Goal: Information Seeking & Learning: Learn about a topic

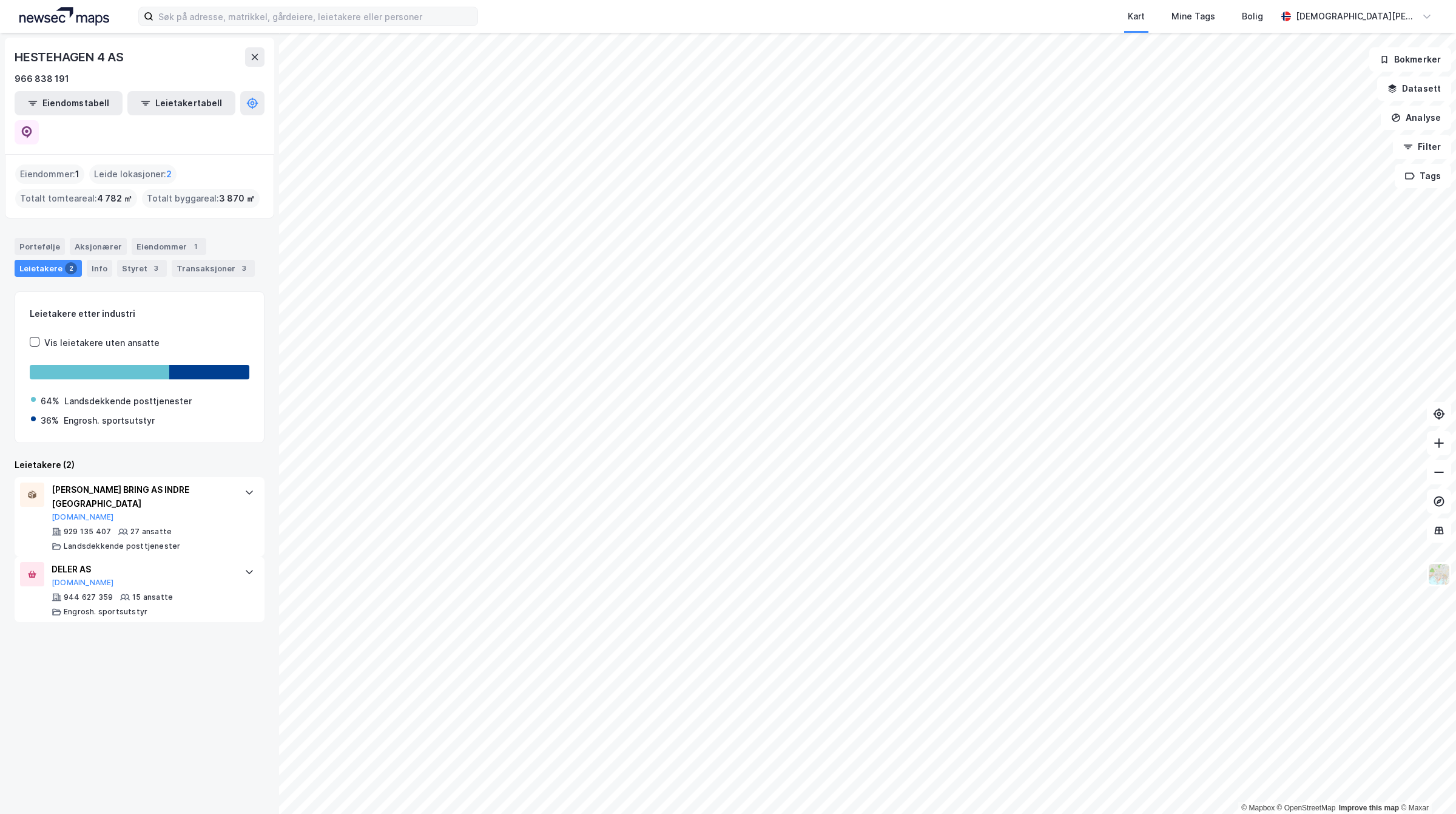
click at [272, 26] on label at bounding box center [308, 16] width 340 height 19
click at [272, 26] on input at bounding box center [315, 17] width 324 height 19
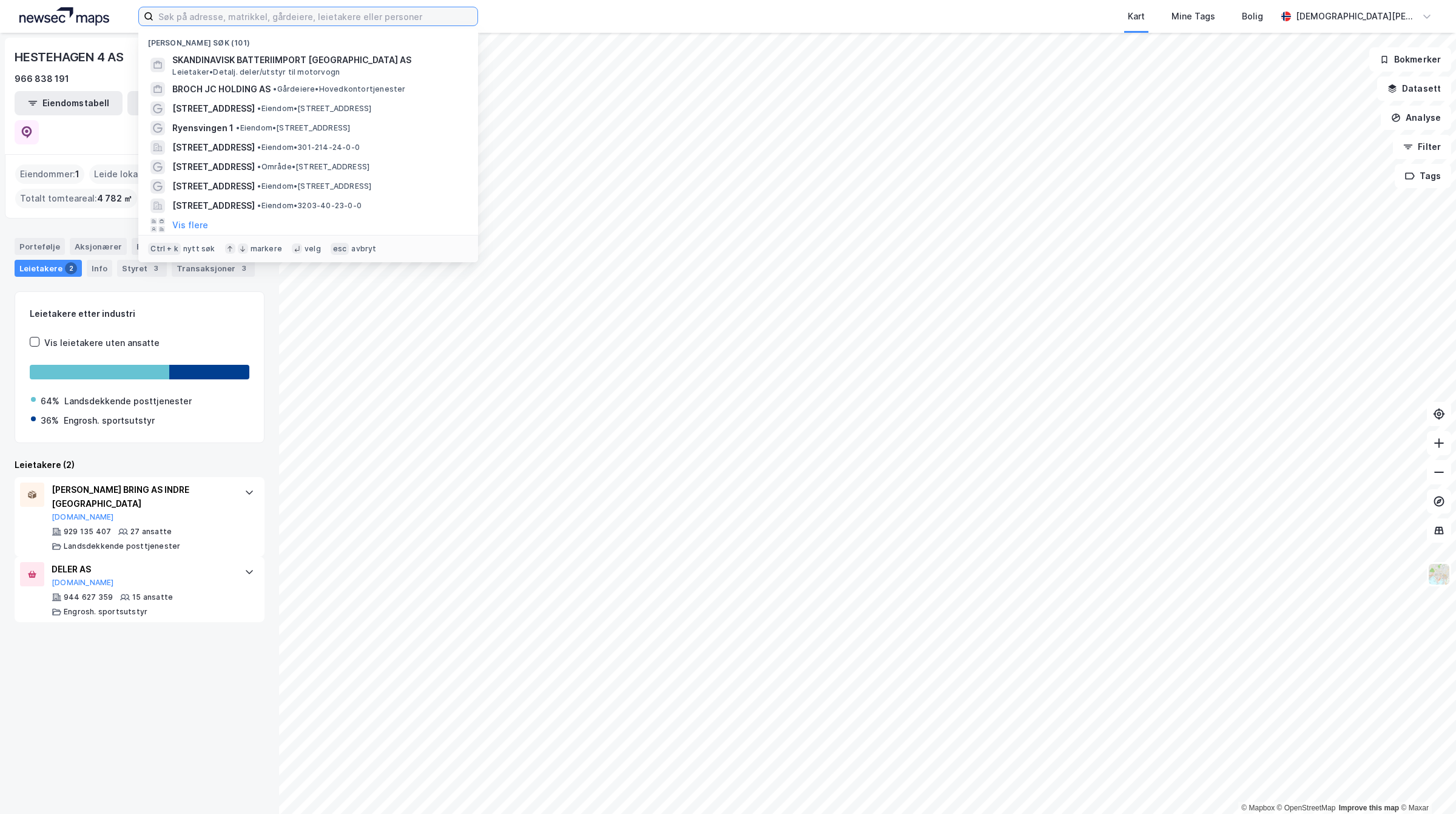
click at [264, 22] on input at bounding box center [315, 17] width 324 height 19
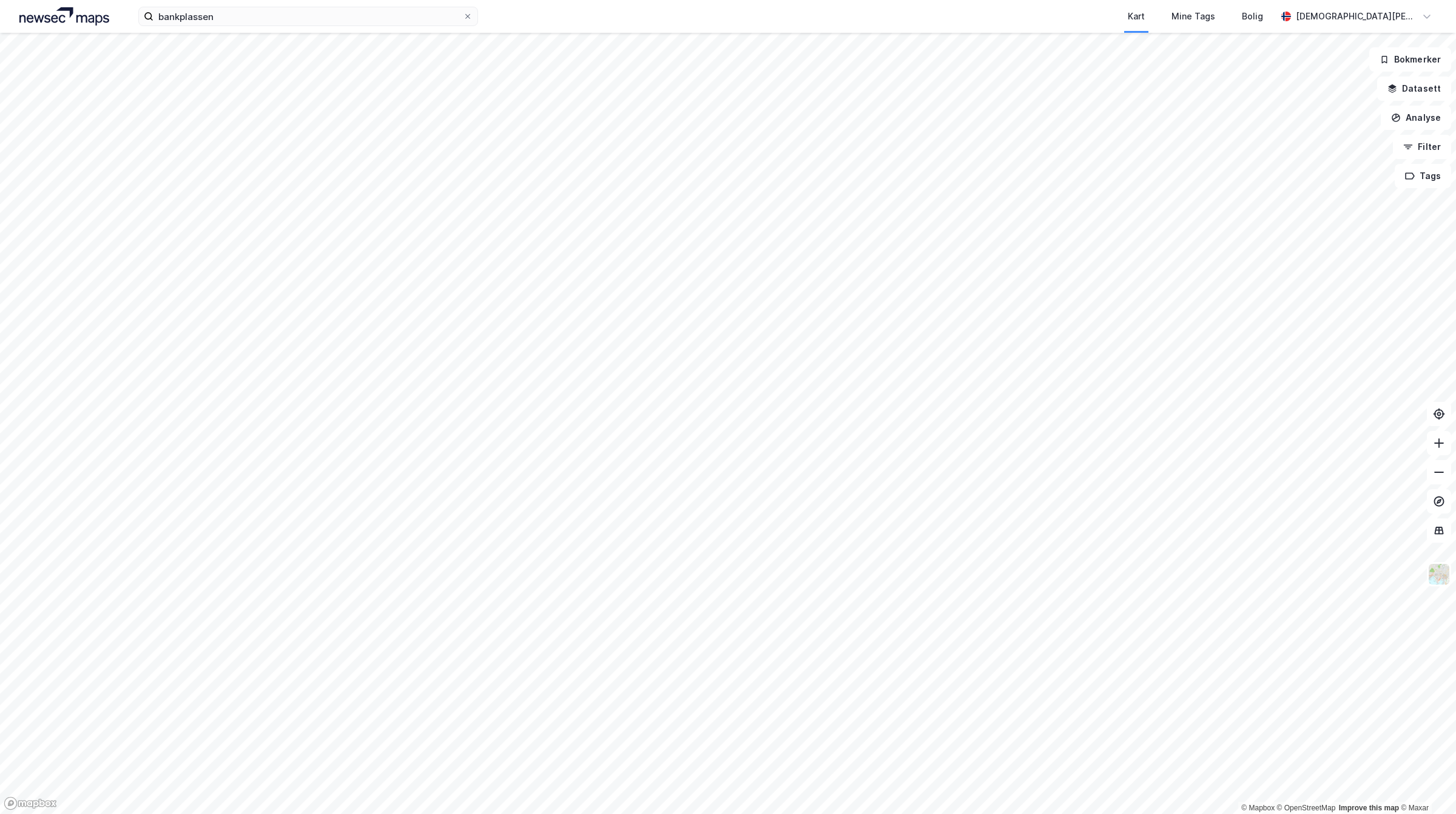
click at [268, 2] on div "bankplassen Kart Mine Tags [PERSON_NAME] [PERSON_NAME]" at bounding box center [728, 17] width 1456 height 33
click at [266, 4] on div "bankplassen Kart Mine Tags [PERSON_NAME] [PERSON_NAME]" at bounding box center [728, 17] width 1456 height 33
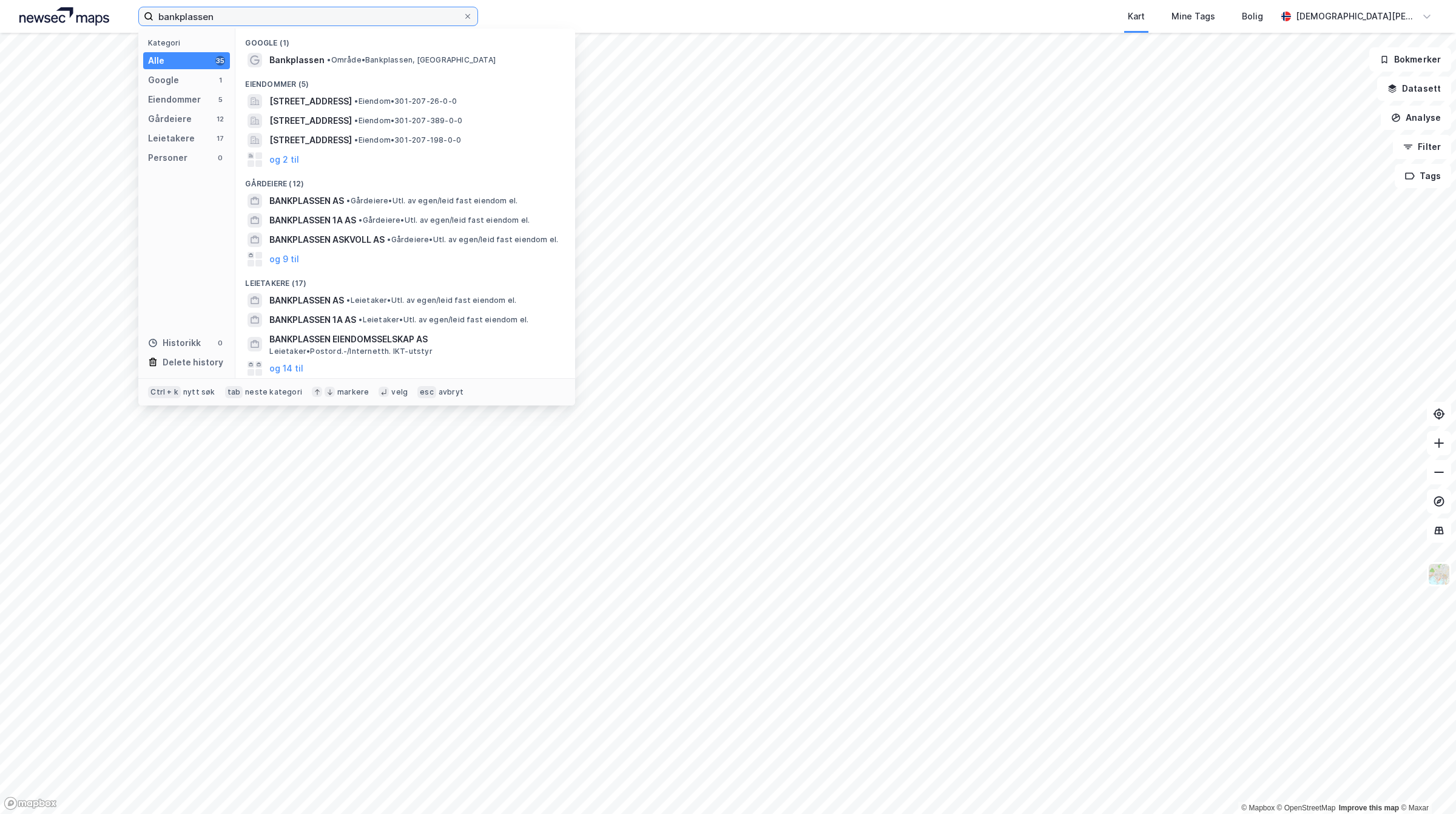
drag, startPoint x: 250, startPoint y: 21, endPoint x: 0, endPoint y: 26, distance: 250.0
click at [0, 26] on div "bankplassen Kategori Alle 35 Google 1 Eiendommer 5 Gårdeiere 12 Leietakere 17 P…" at bounding box center [728, 17] width 1456 height 33
paste input "[STREET_ADDRESS]"
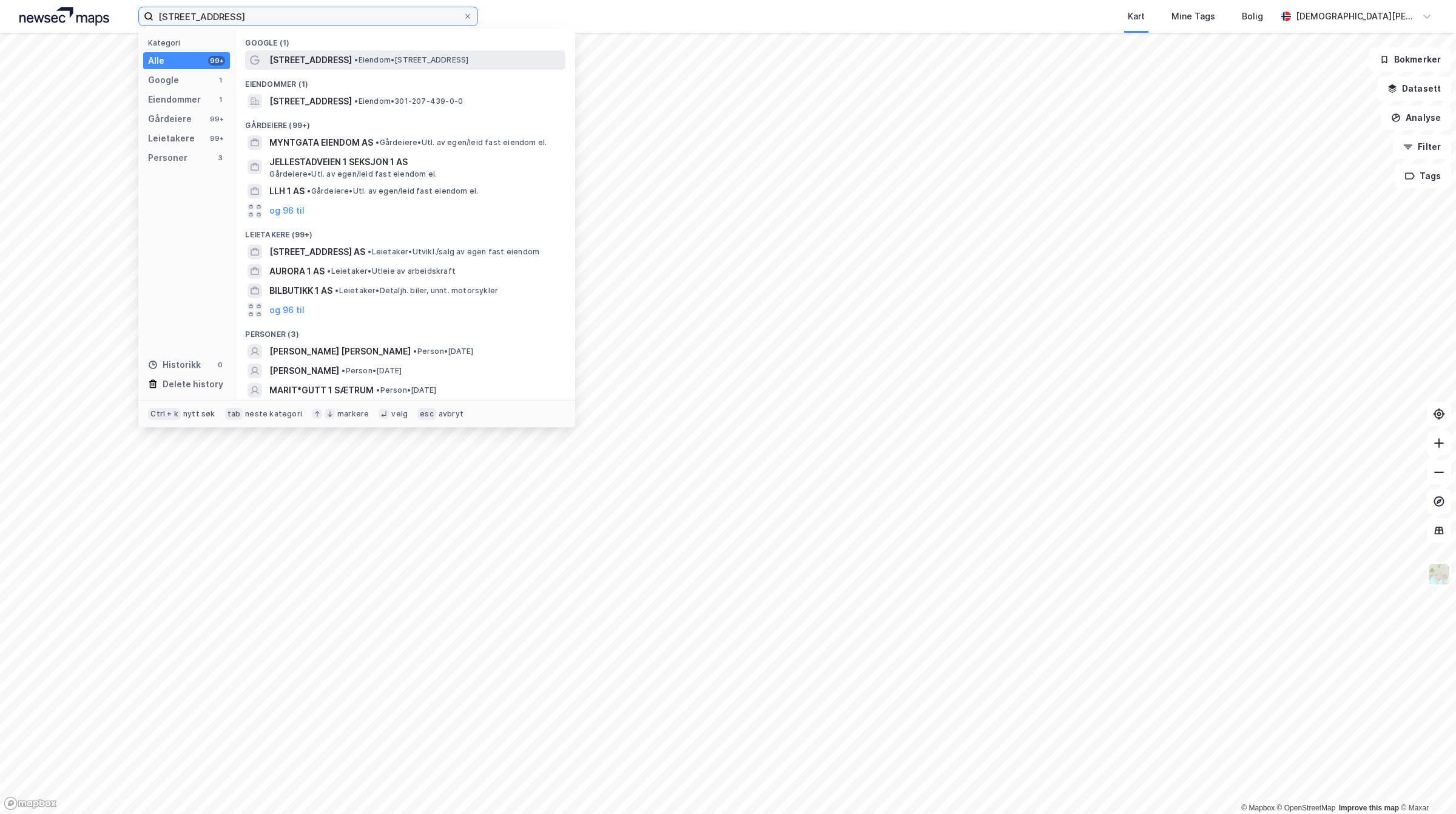
type input "[STREET_ADDRESS]"
click at [294, 59] on span "[STREET_ADDRESS]" at bounding box center [311, 60] width 83 height 15
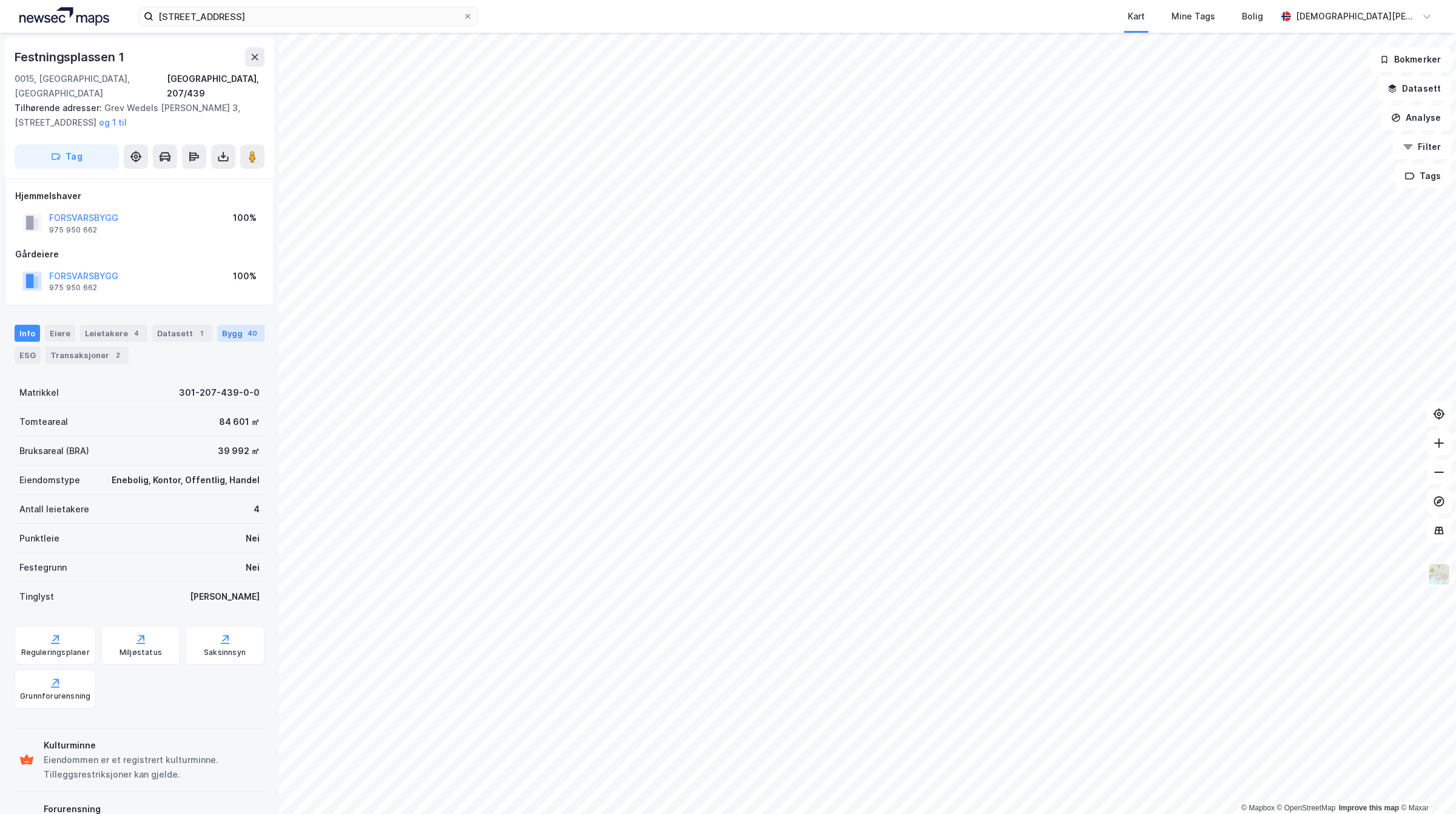
click at [217, 334] on div "Bygg 40" at bounding box center [241, 333] width 48 height 17
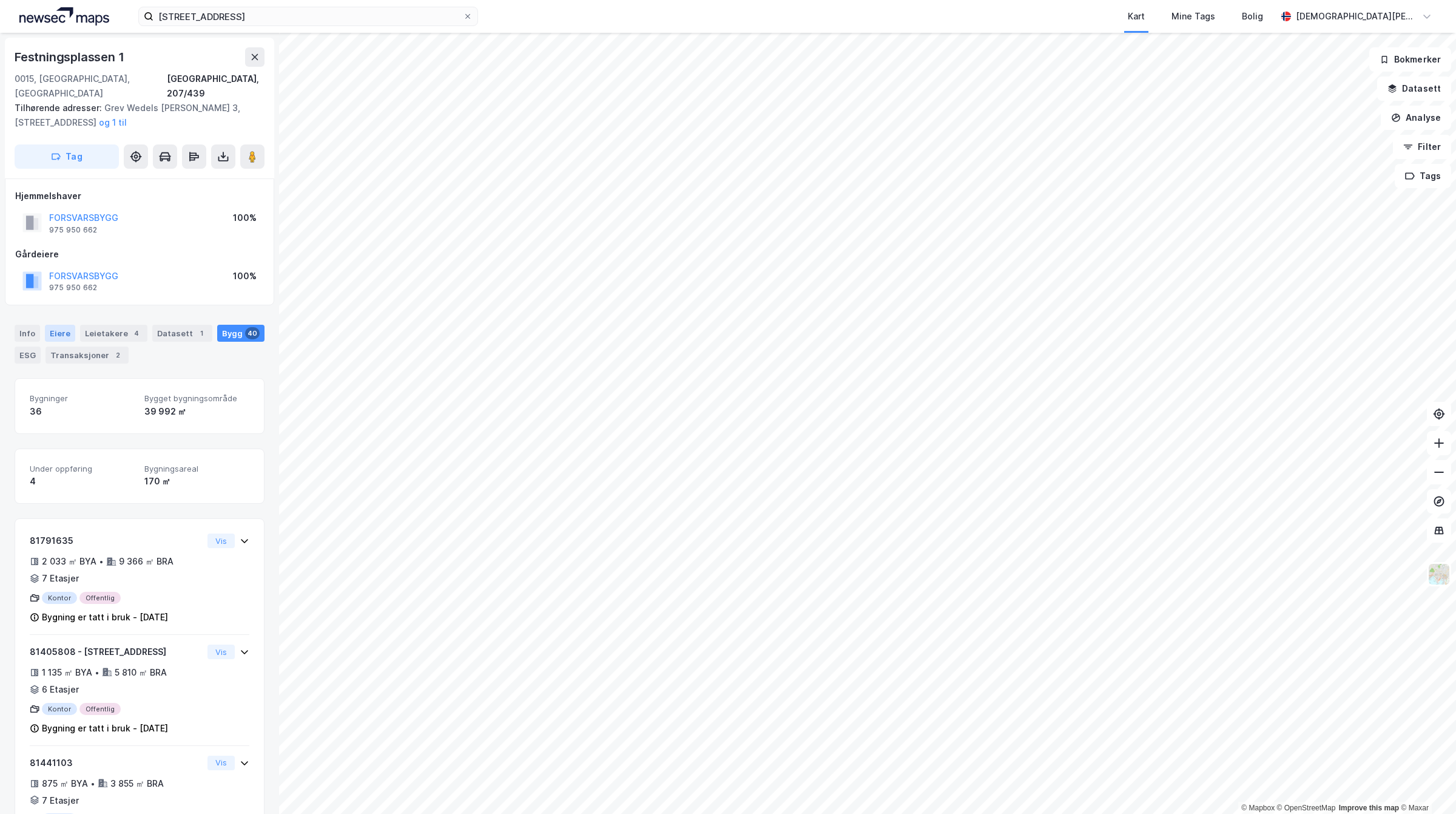
click at [54, 325] on div "Eiere" at bounding box center [60, 333] width 30 height 17
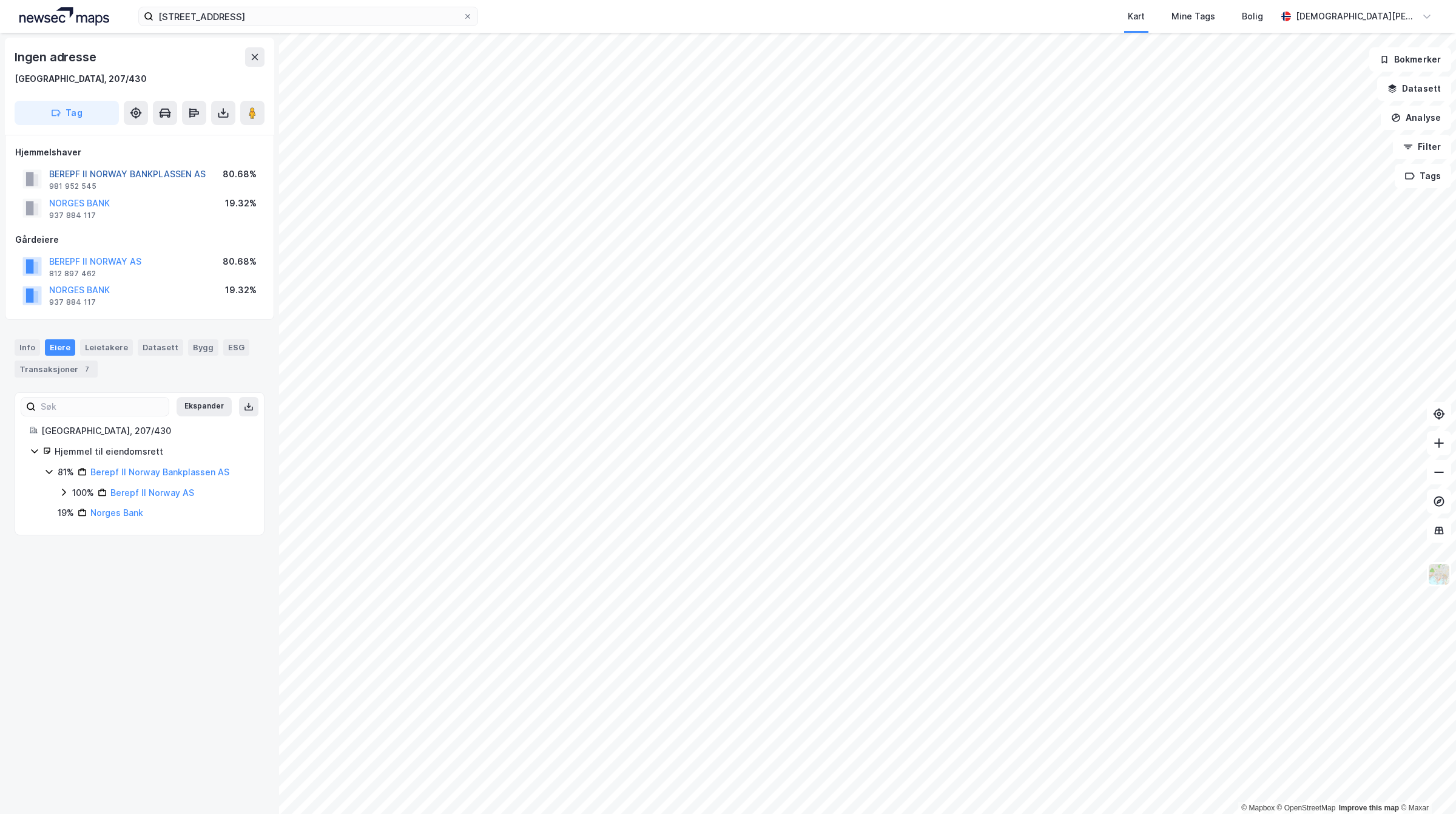
click at [0, 0] on button "BEREPF II NORWAY BANKPLASSEN AS" at bounding box center [0, 0] width 0 height 0
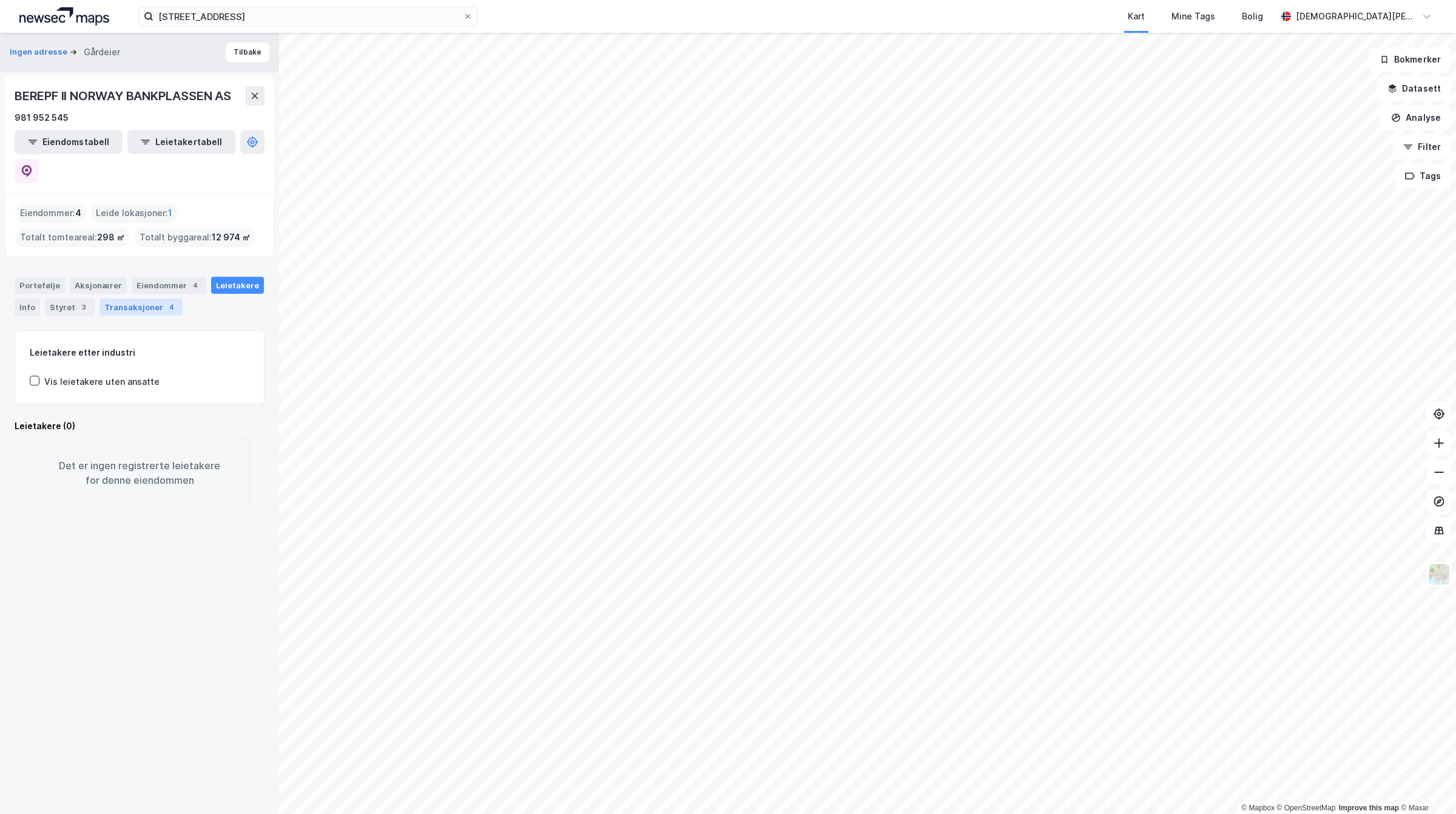
click at [140, 299] on div "Transaksjoner 4" at bounding box center [141, 307] width 83 height 17
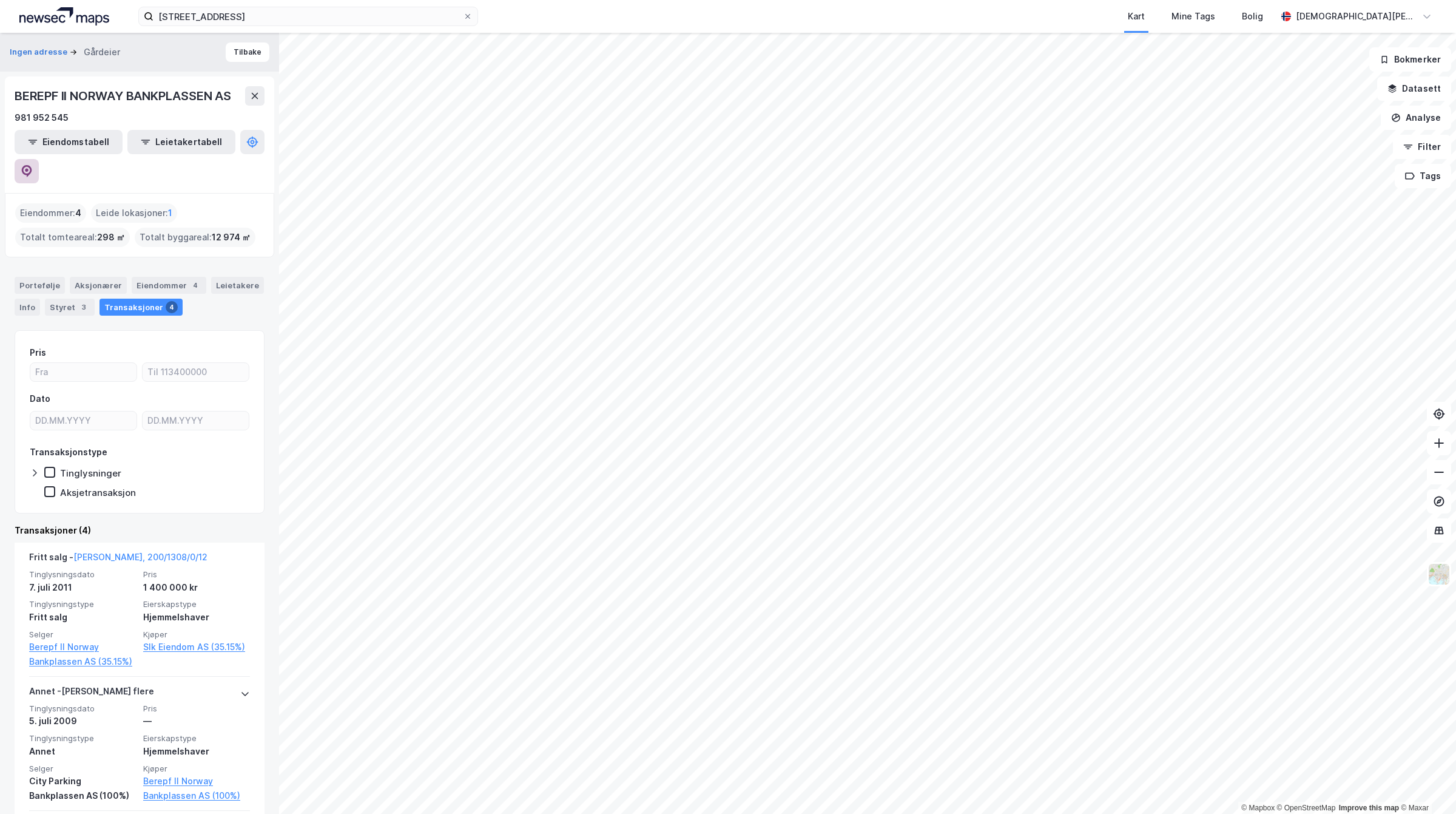
click at [32, 165] on icon at bounding box center [27, 171] width 11 height 12
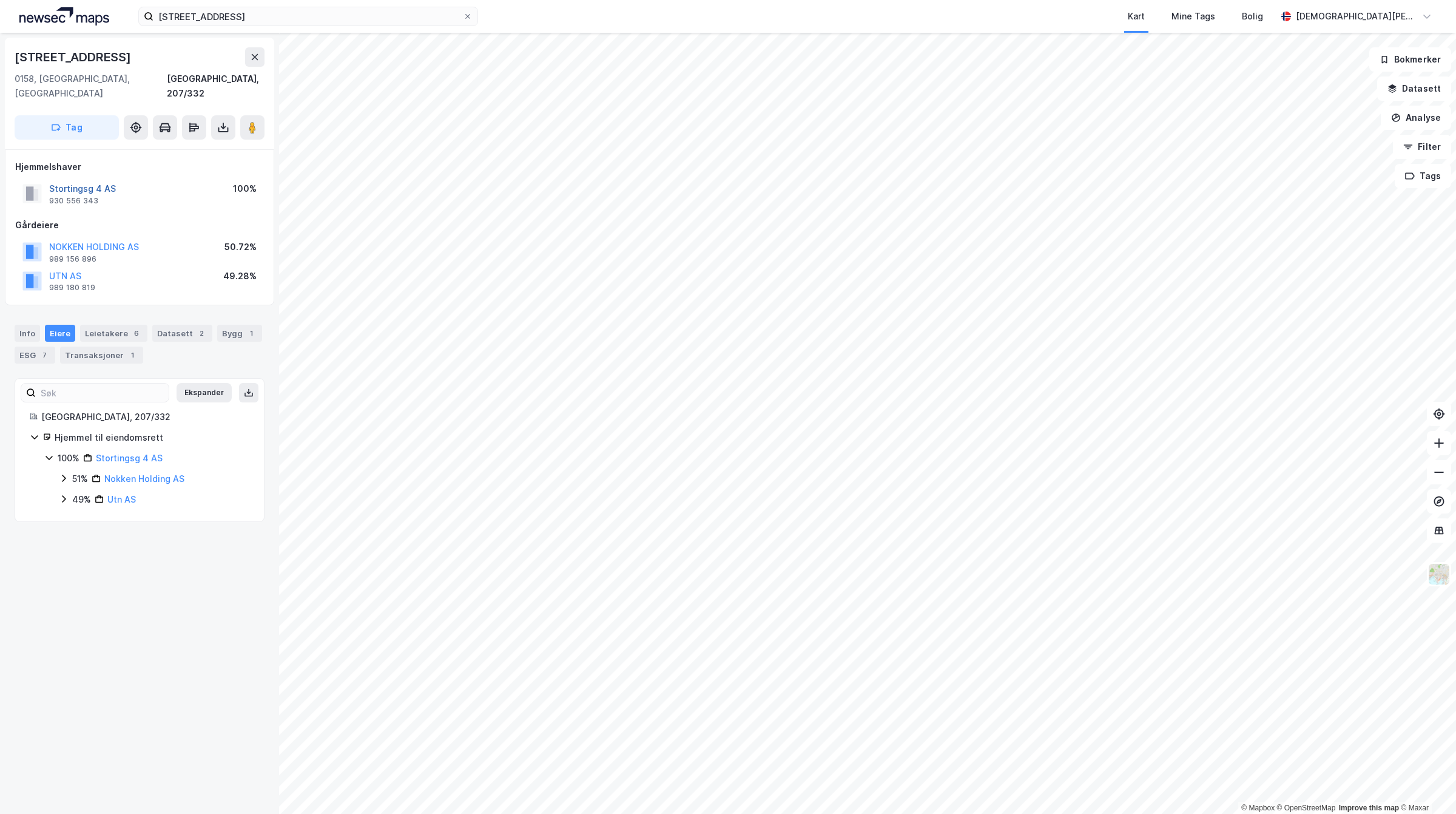
click at [0, 0] on button "Stortingsg 4 AS" at bounding box center [0, 0] width 0 height 0
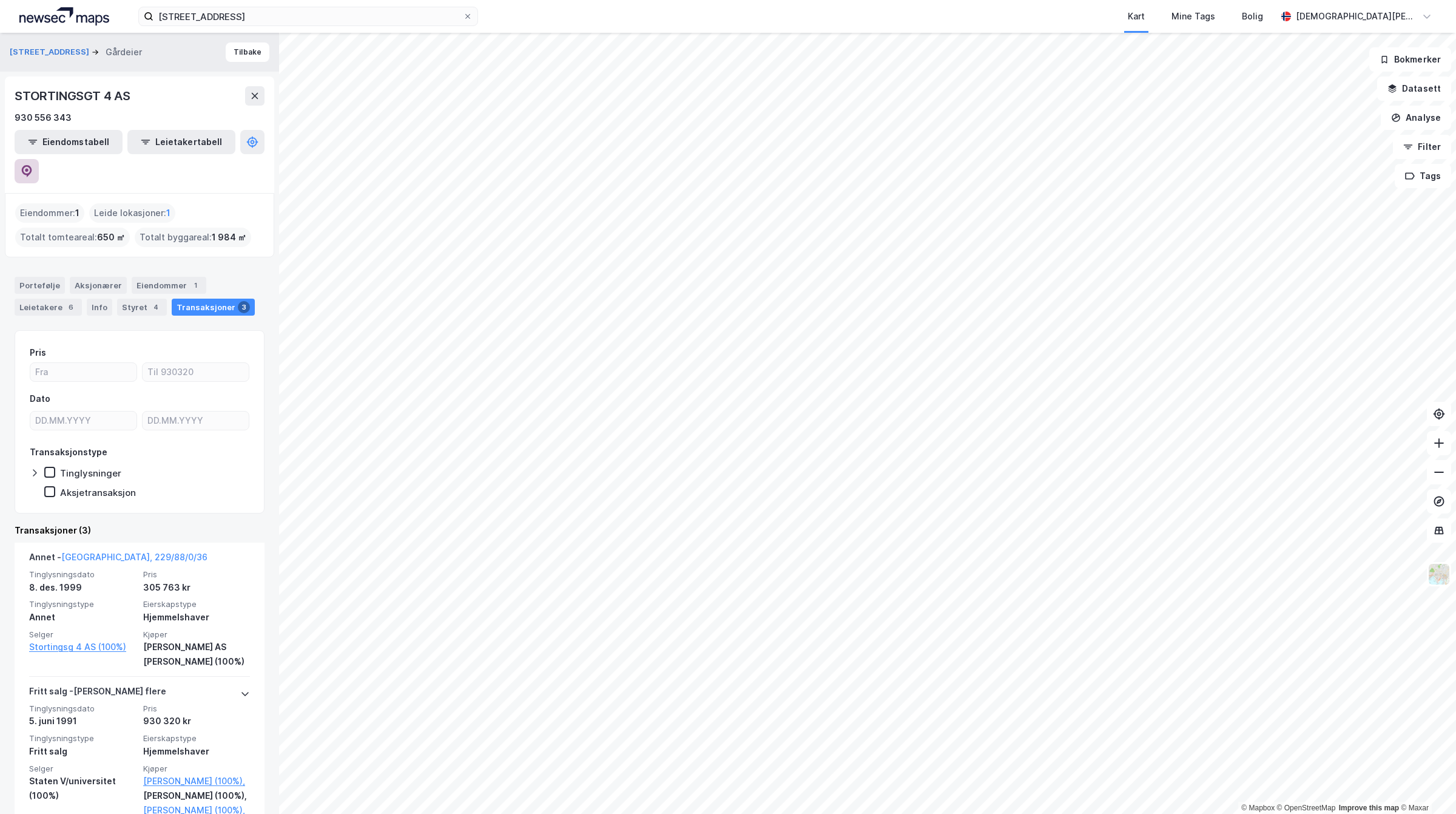
click at [33, 165] on icon at bounding box center [26, 171] width 12 height 12
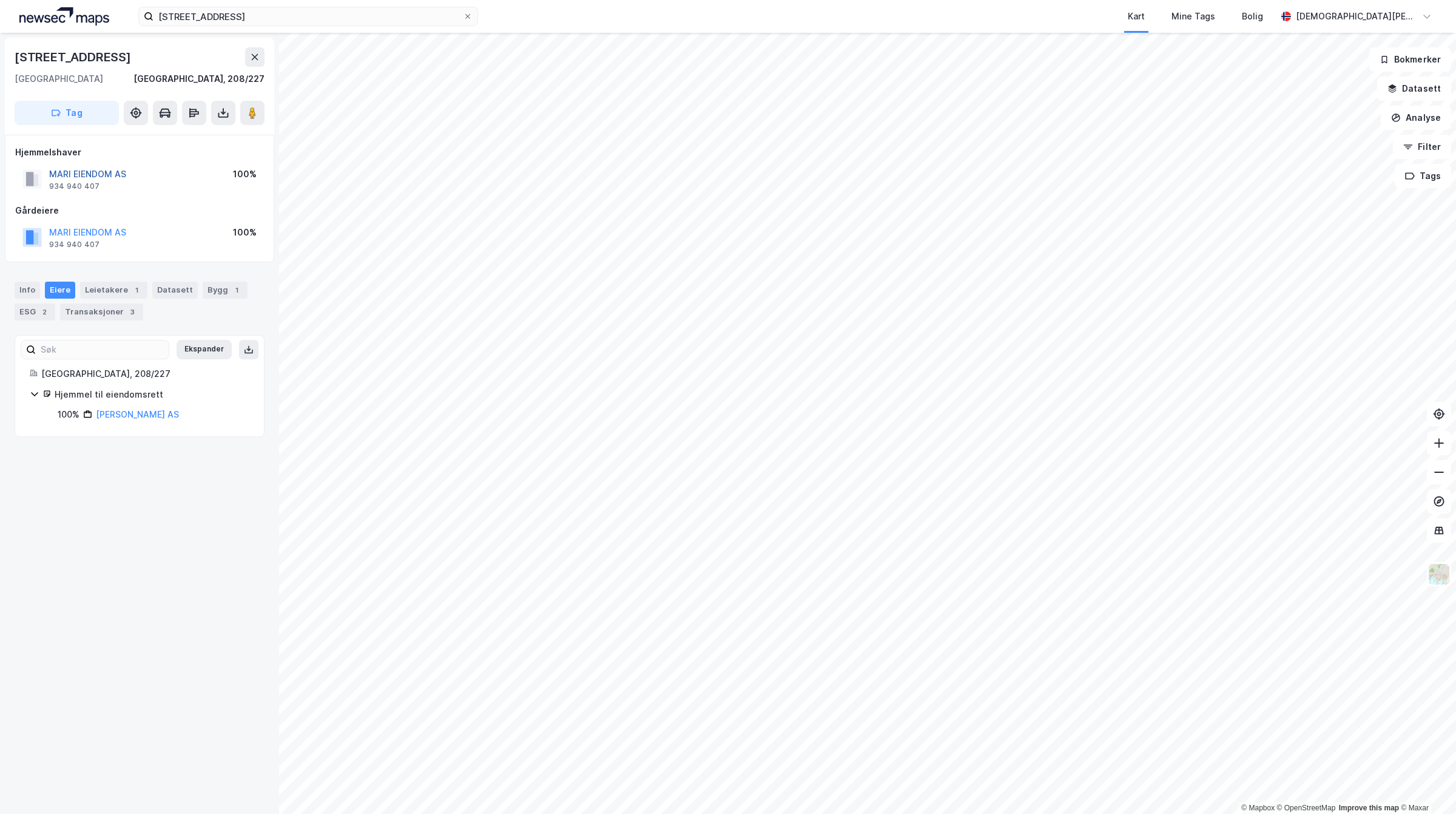
click at [0, 0] on button "MARI EIENDOM AS" at bounding box center [0, 0] width 0 height 0
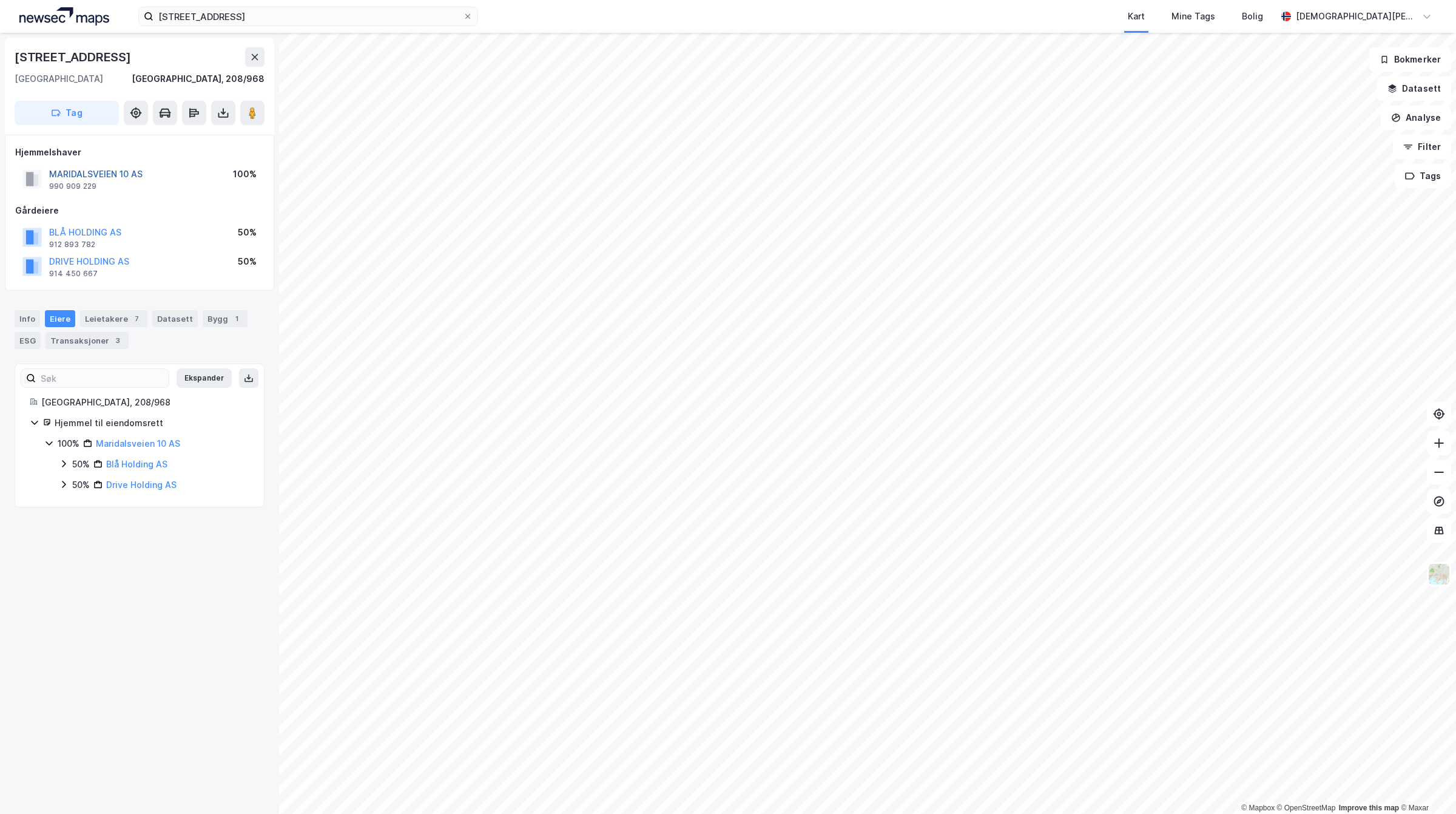
click at [0, 0] on button "MARIDALSVEIEN 10 AS" at bounding box center [0, 0] width 0 height 0
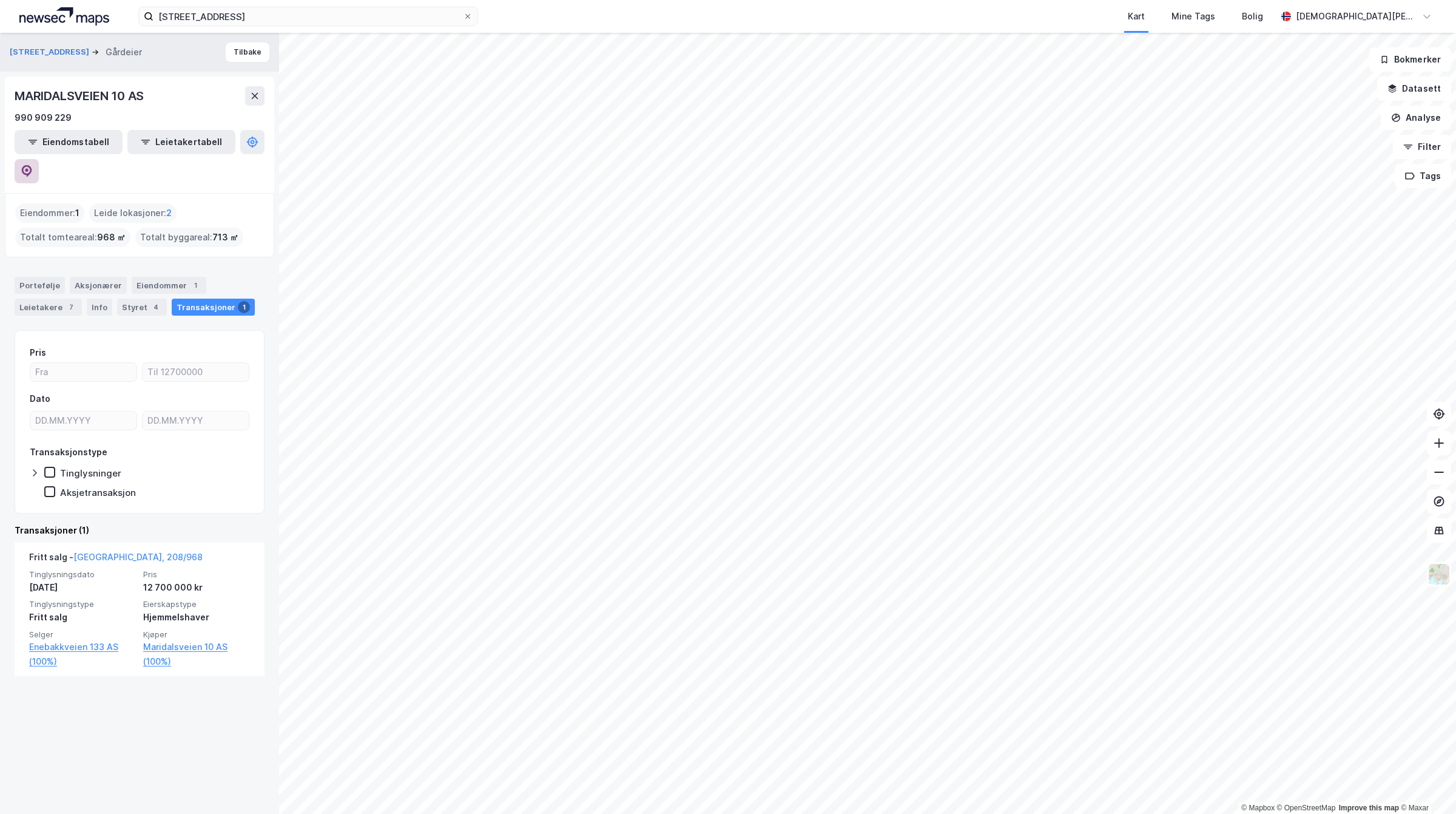
click at [32, 165] on icon at bounding box center [27, 171] width 11 height 12
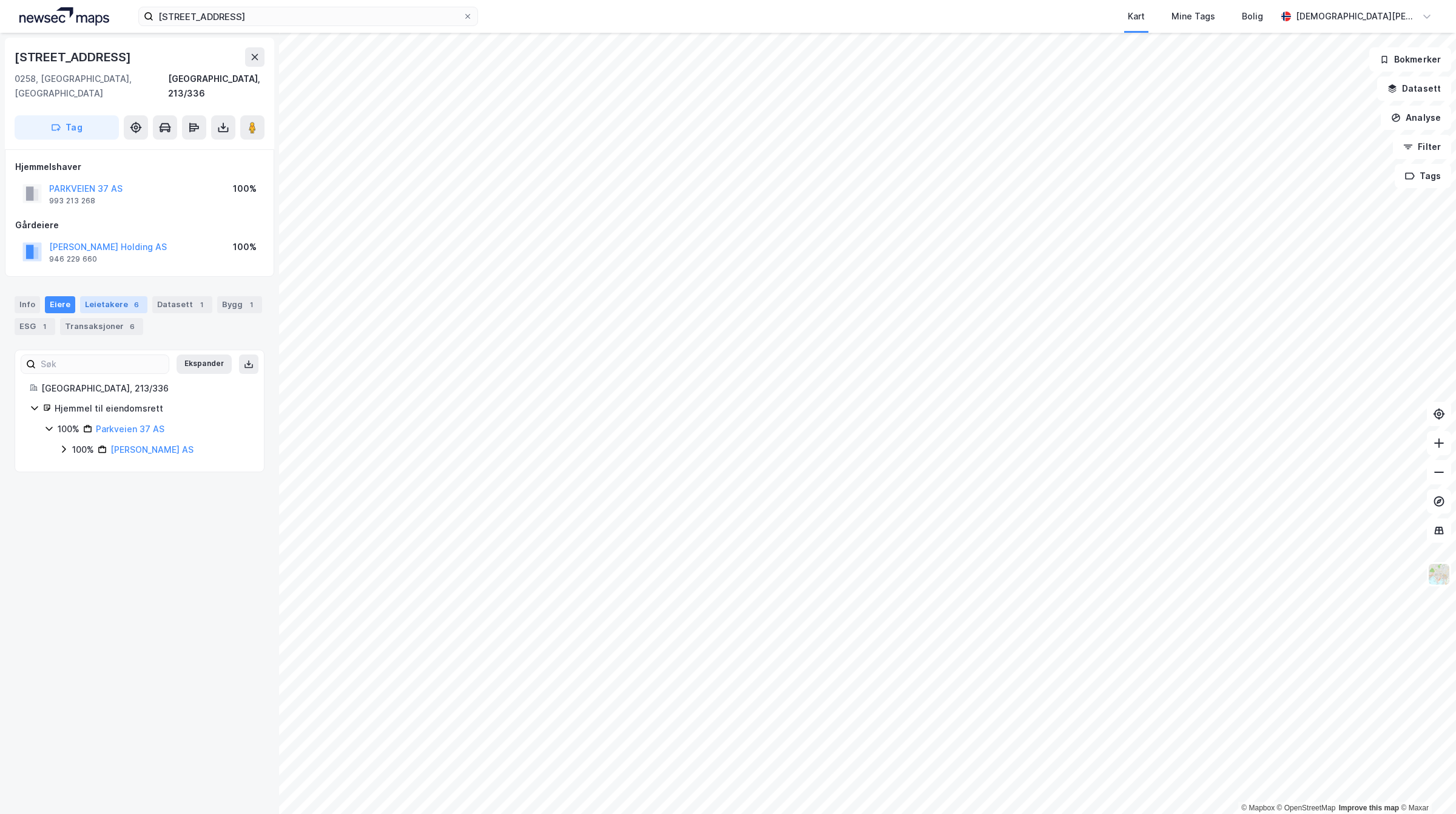
click at [103, 296] on div "Leietakere 6" at bounding box center [114, 305] width 67 height 17
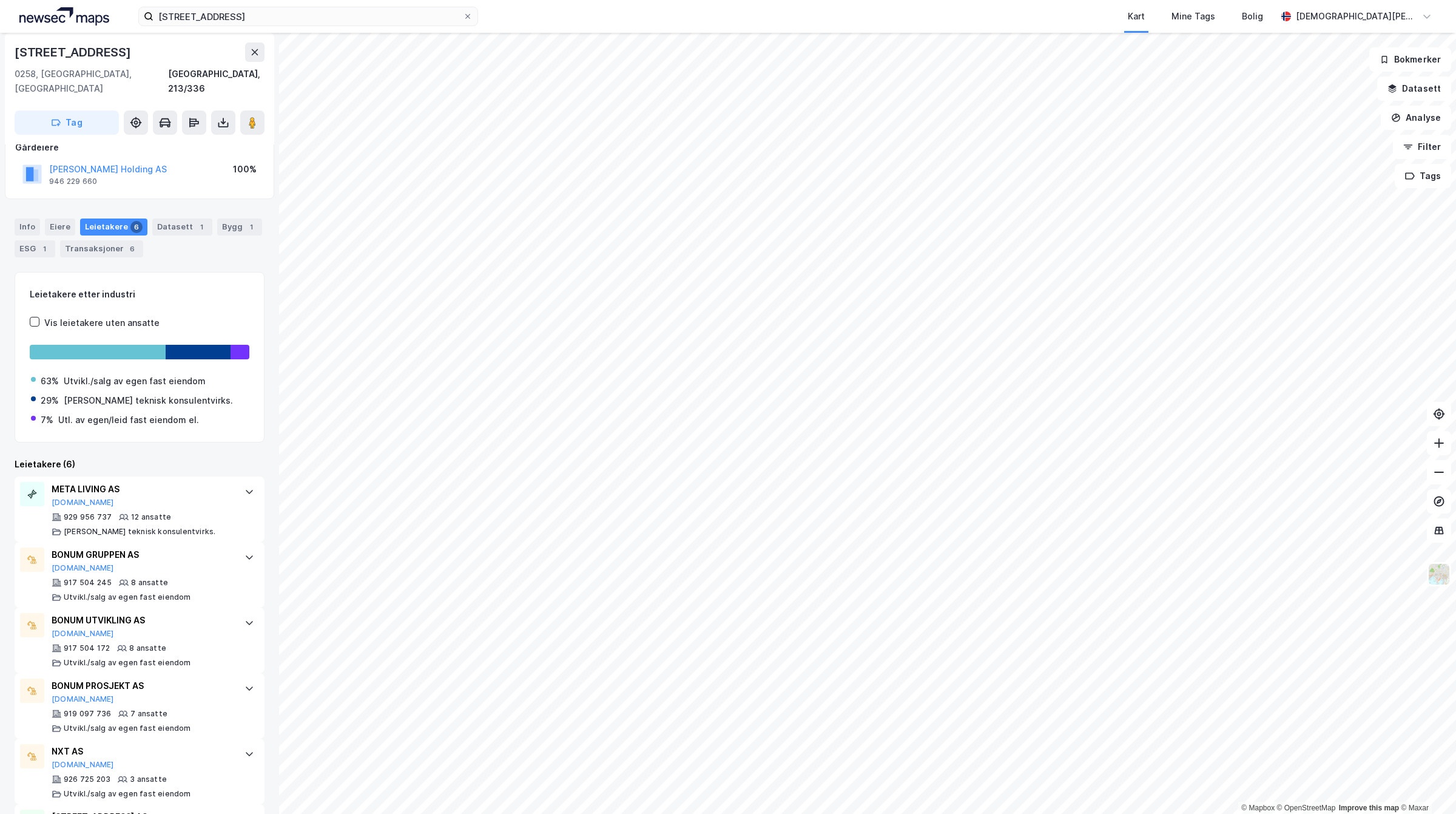
scroll to position [134, 0]
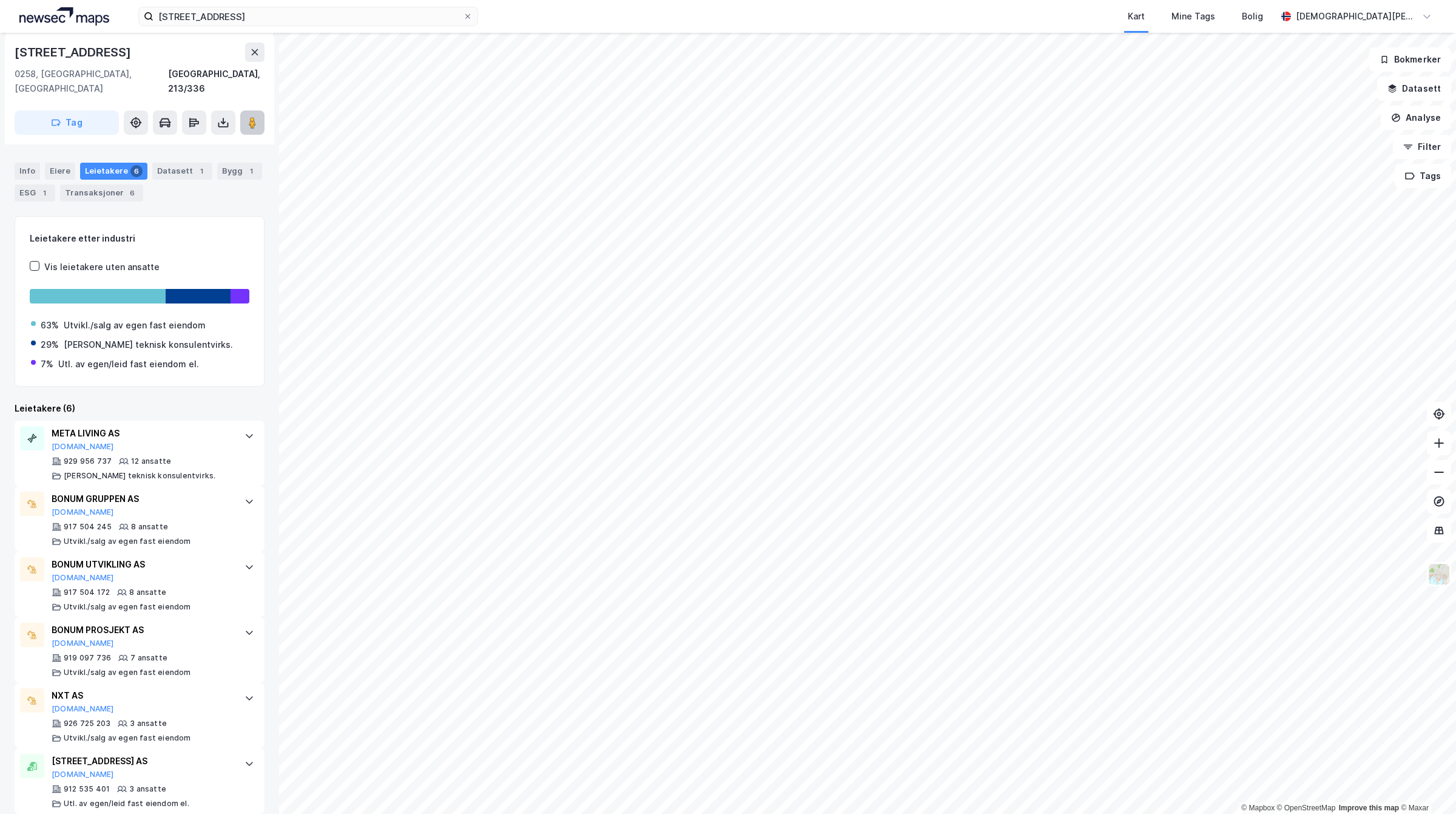
click at [253, 110] on button at bounding box center [252, 122] width 24 height 24
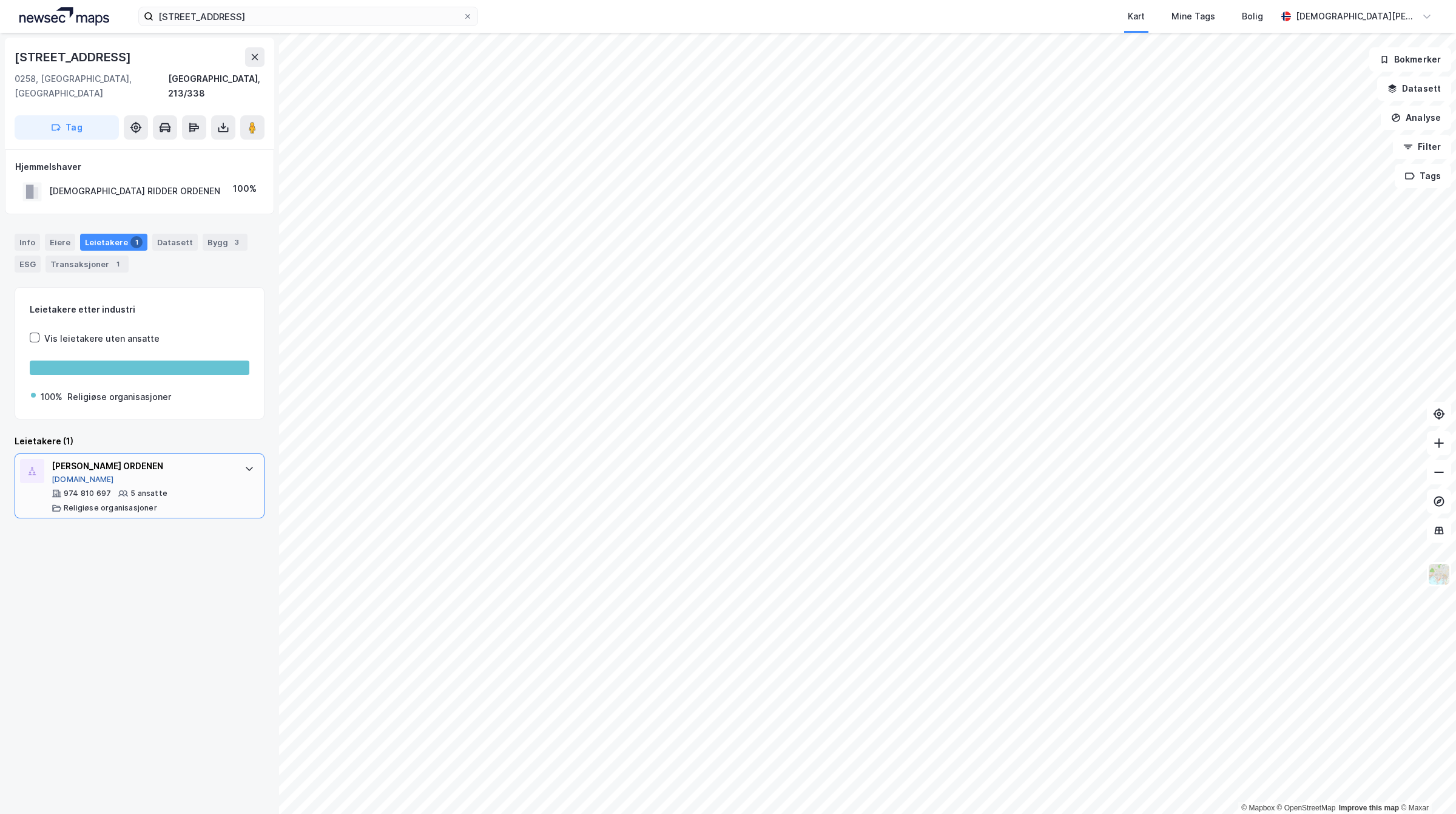
click at [67, 475] on button "[DOMAIN_NAME]" at bounding box center [83, 479] width 63 height 10
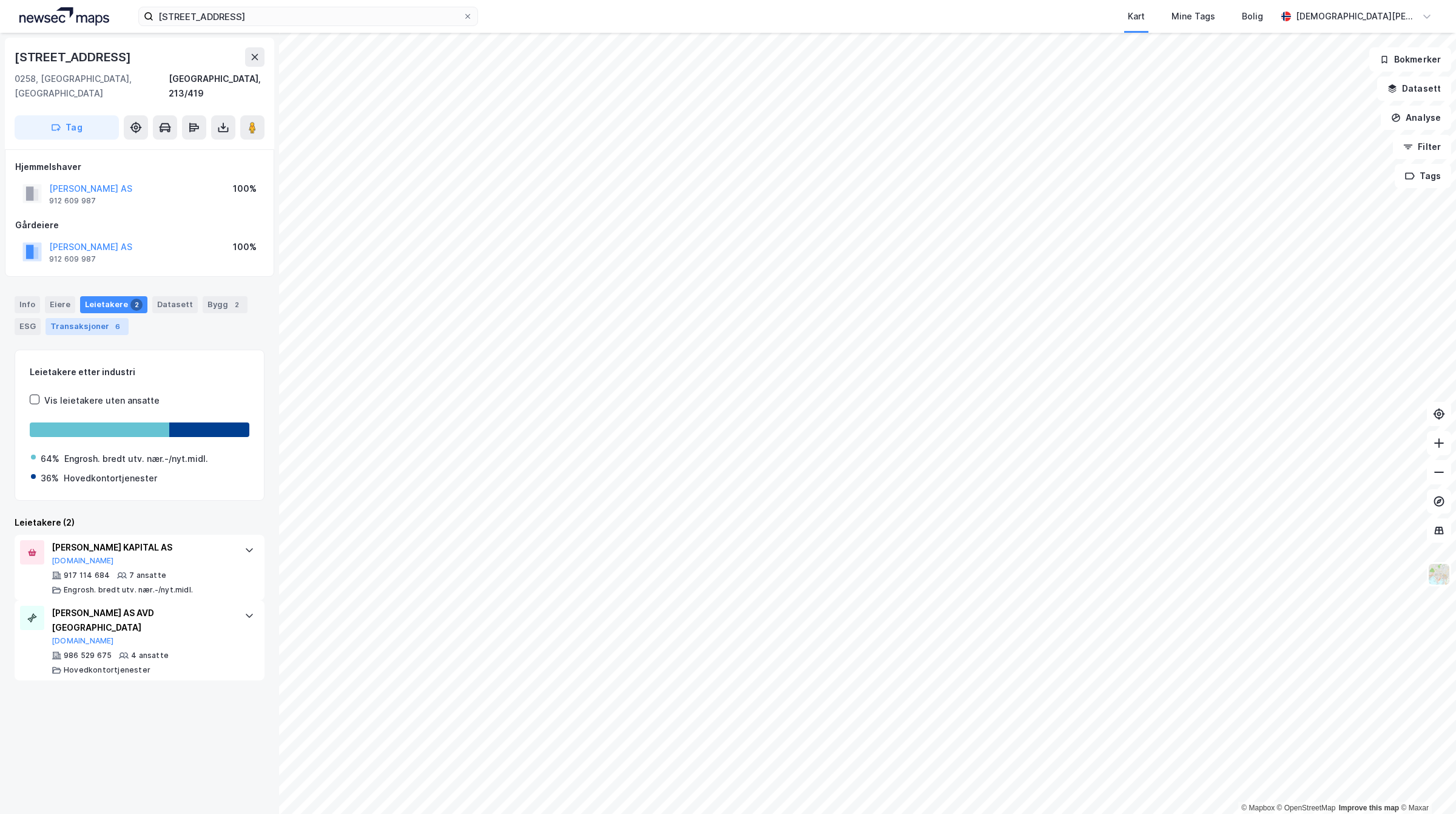
click at [95, 318] on div "Transaksjoner 6" at bounding box center [87, 327] width 83 height 17
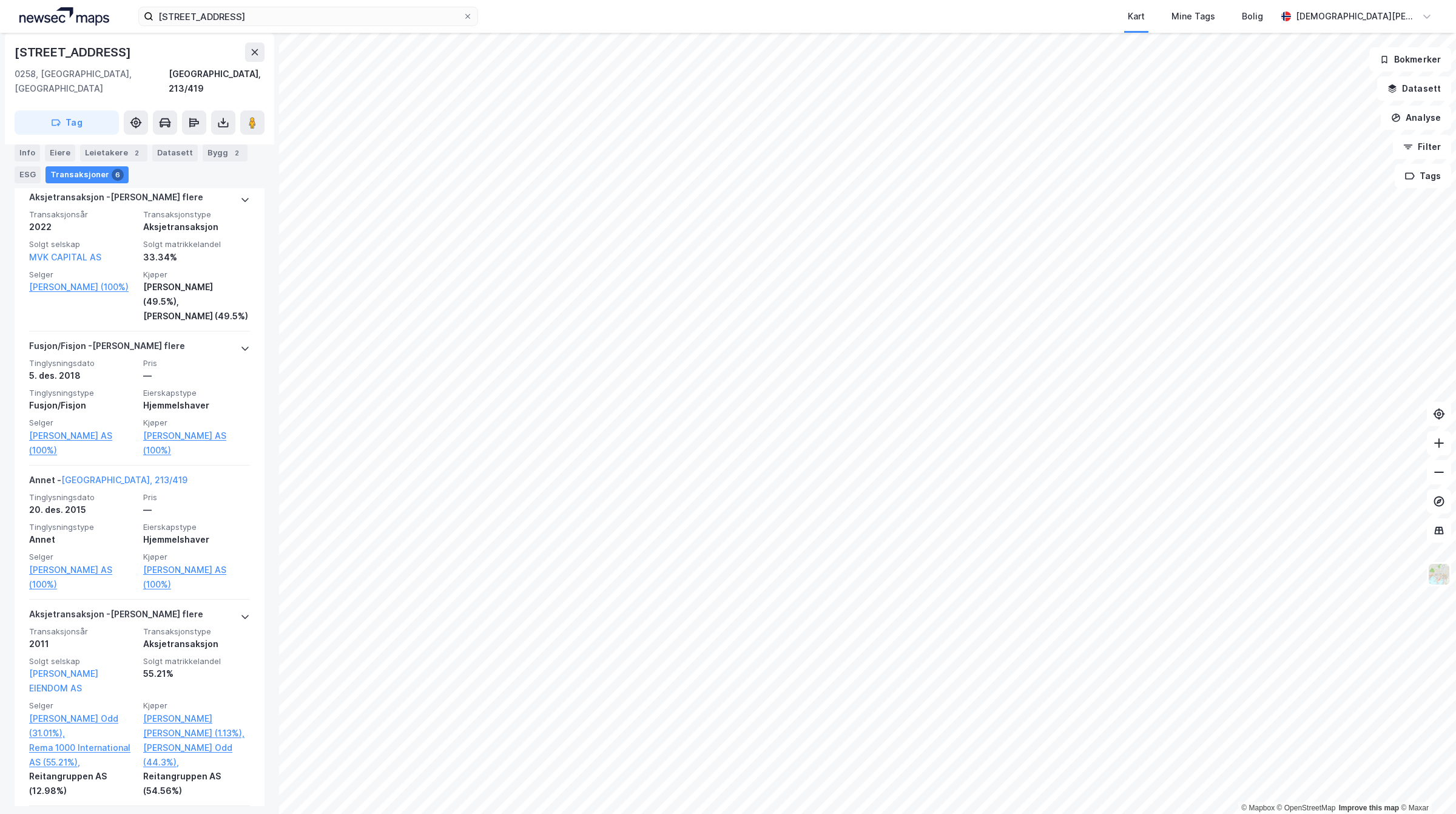
scroll to position [531, 0]
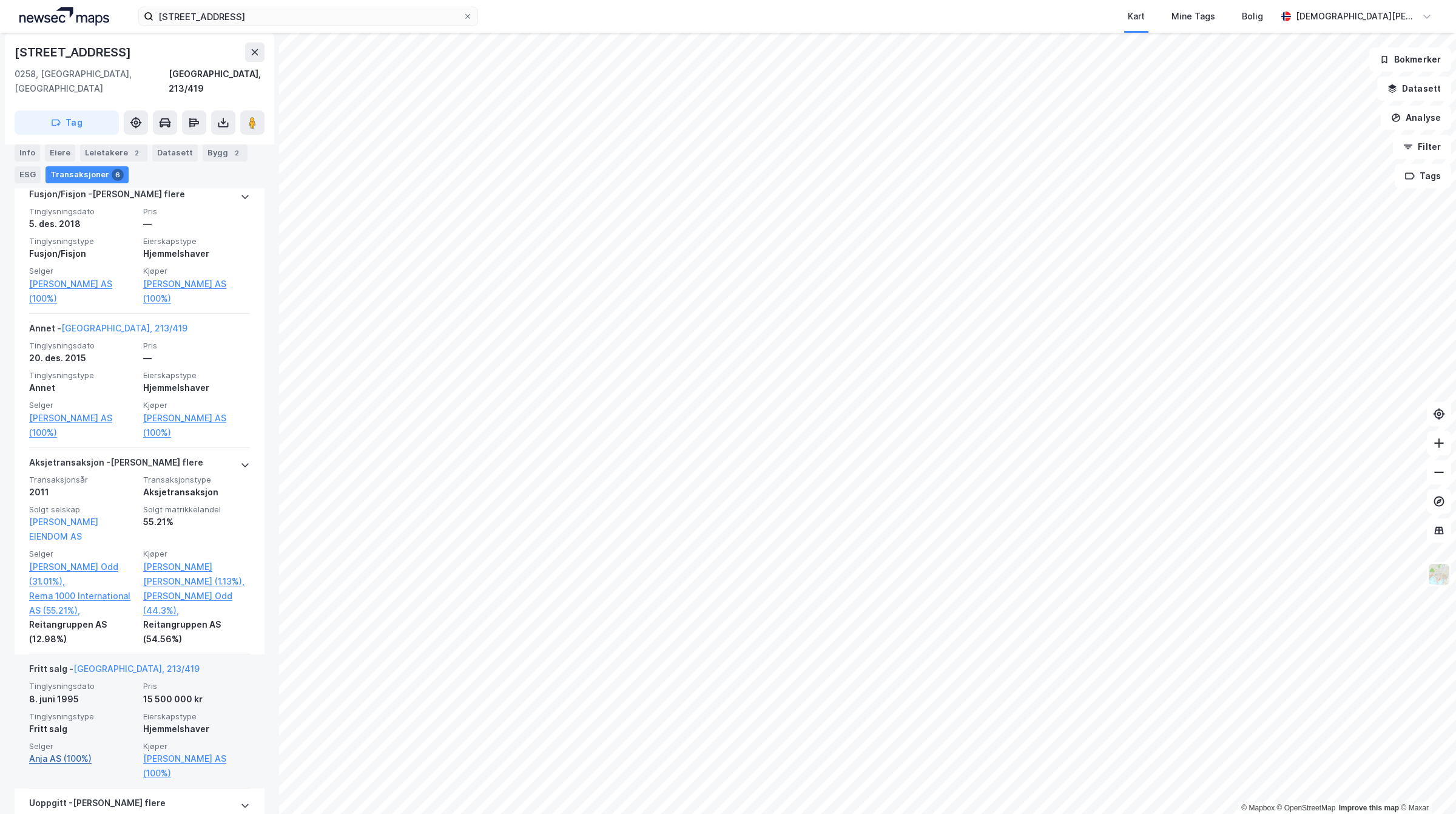
click at [65, 751] on link "Anja AS (100%)" at bounding box center [83, 758] width 107 height 15
